Goal: Browse casually

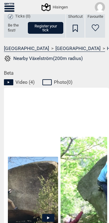
scroll to position [0, 309]
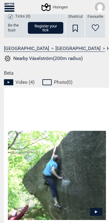
click at [81, 195] on img at bounding box center [56, 175] width 100 height 89
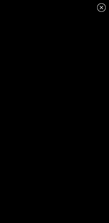
click at [102, 7] on icon at bounding box center [100, 7] width 3 height 3
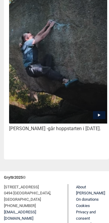
scroll to position [300, 0]
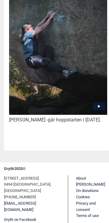
click at [98, 103] on icon at bounding box center [99, 107] width 12 height 8
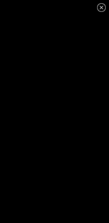
click at [101, 9] on icon at bounding box center [101, 7] width 7 height 7
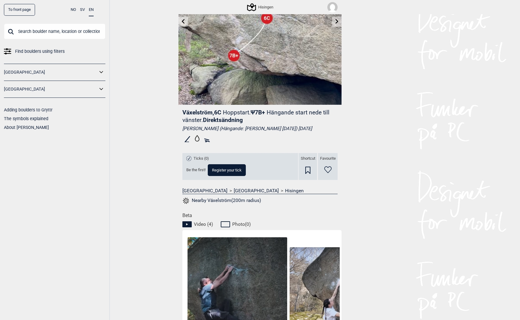
scroll to position [0, 0]
